Goal: Check status: Check status

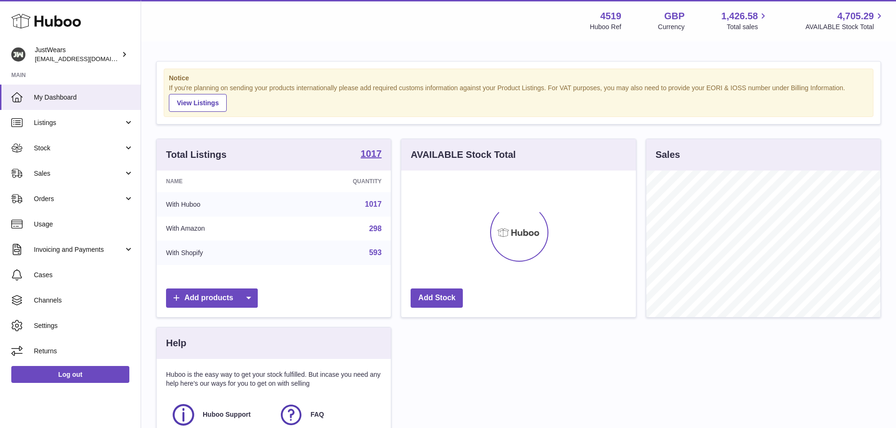
scroll to position [147, 235]
click at [683, 360] on div "Total Listings 1017 Name Quantity With Huboo 1017 With Amazon 298 With Shopify …" at bounding box center [518, 314] width 734 height 350
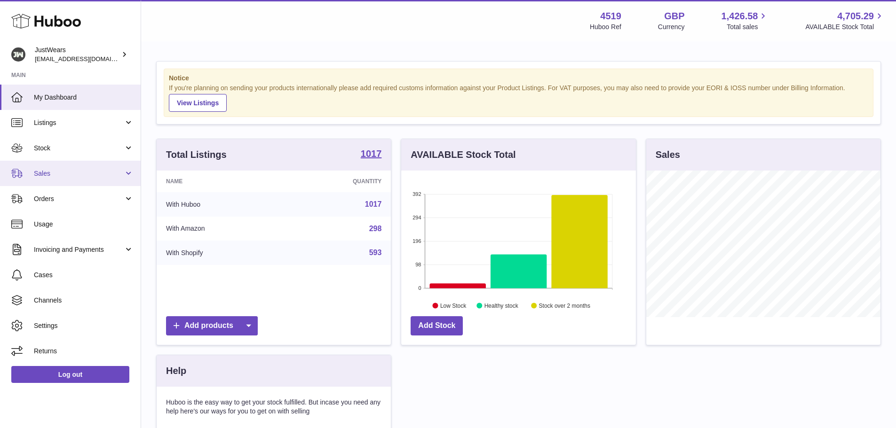
click at [61, 167] on link "Sales" at bounding box center [70, 173] width 141 height 25
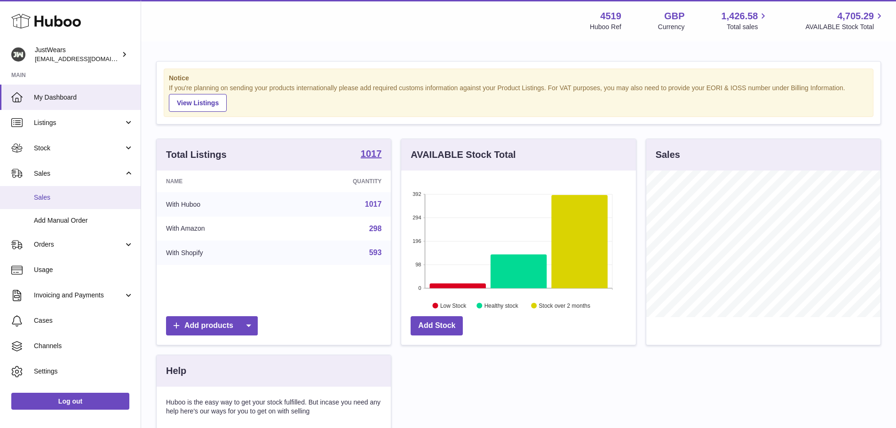
click at [63, 196] on span "Sales" at bounding box center [84, 197] width 100 height 9
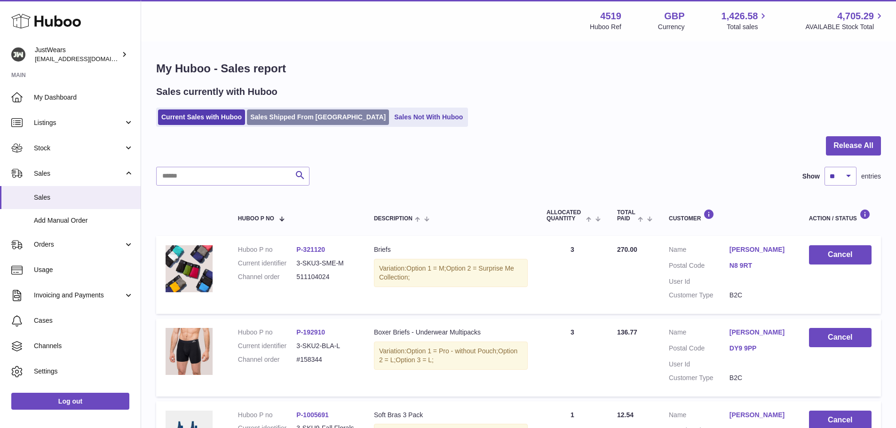
click at [279, 116] on link "Sales Shipped From [GEOGRAPHIC_DATA]" at bounding box center [318, 118] width 142 height 16
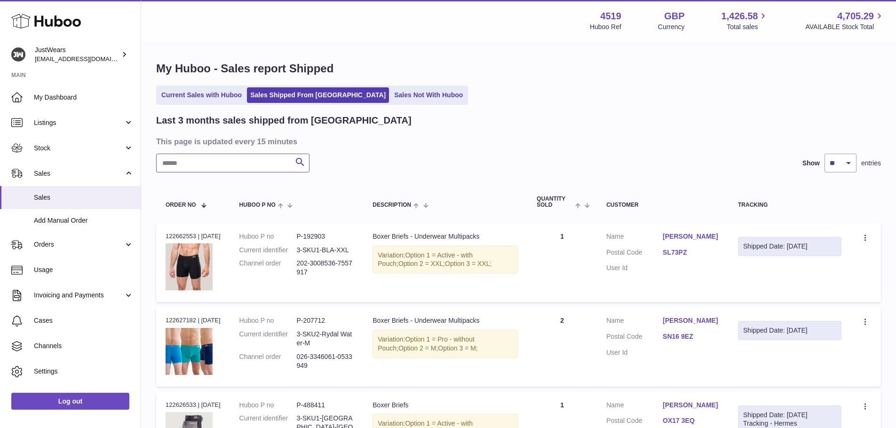
click at [247, 162] on input "text" at bounding box center [232, 163] width 153 height 19
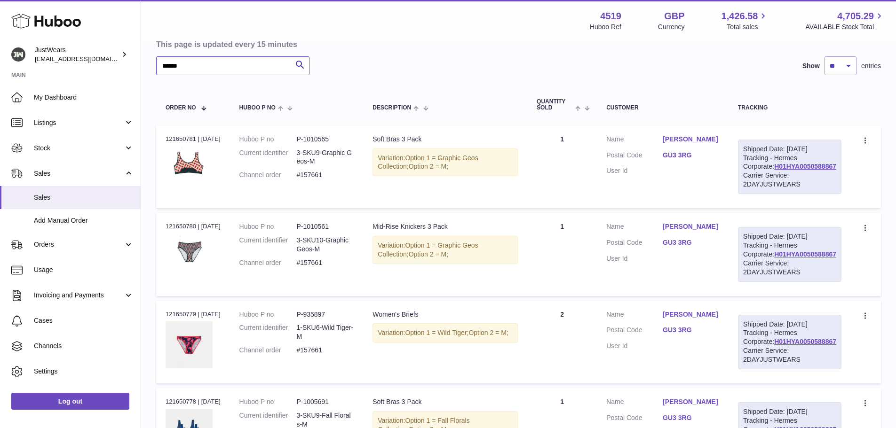
scroll to position [67, 0]
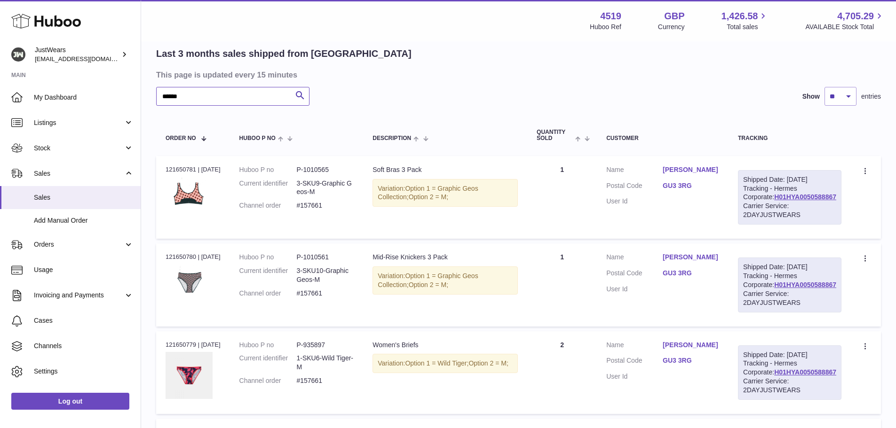
type input "******"
click at [180, 171] on div "Order no 121650781 | [DATE]" at bounding box center [193, 170] width 55 height 8
copy div "121650781"
